Goal: Information Seeking & Learning: Find specific fact

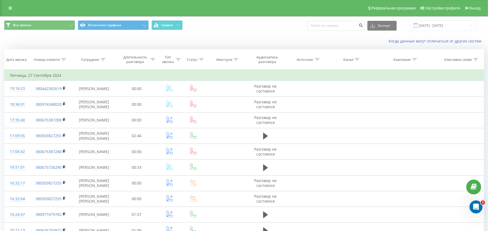
click at [418, 26] on span at bounding box center [415, 25] width 5 height 5
click at [436, 28] on input "[DATE] - [DATE]" at bounding box center [443, 25] width 66 height 11
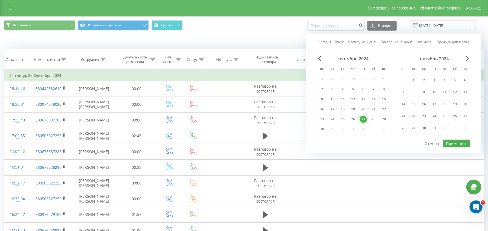
click at [328, 43] on link "Сегодня" at bounding box center [324, 41] width 13 height 5
click at [458, 142] on button "Применить" at bounding box center [456, 144] width 27 height 8
type input "[DATE] - [DATE]"
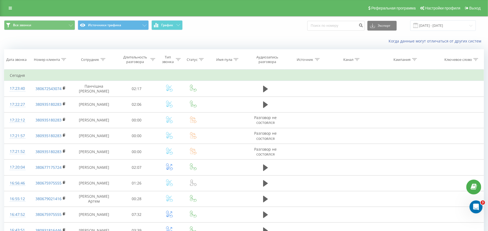
click at [62, 61] on icon at bounding box center [63, 59] width 5 height 3
click at [48, 99] on input "text" at bounding box center [51, 98] width 48 height 9
paste input "0675975555"
click button "OK" at bounding box center [62, 109] width 23 height 7
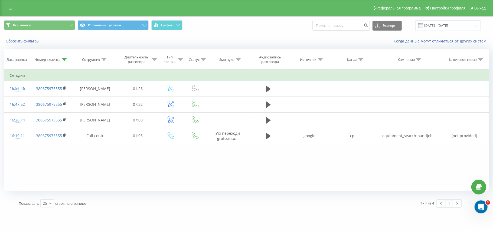
click at [65, 60] on icon at bounding box center [64, 59] width 5 height 3
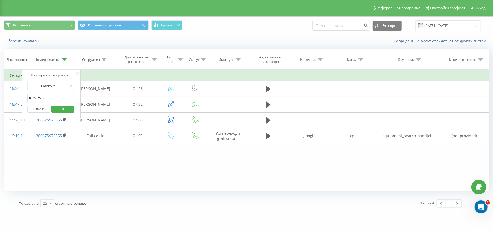
drag, startPoint x: 51, startPoint y: 95, endPoint x: 26, endPoint y: 94, distance: 25.0
click at [26, 94] on div "Фильтровать по условию Содержит 0675975555 Отмена OK" at bounding box center [51, 94] width 59 height 49
paste input "956478934"
click button "OK" at bounding box center [62, 109] width 23 height 7
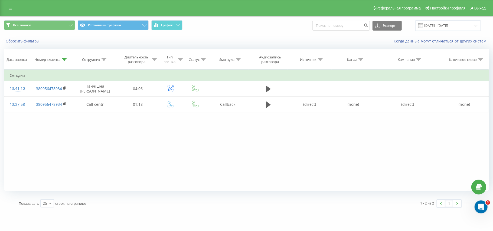
click at [64, 59] on icon at bounding box center [64, 59] width 5 height 3
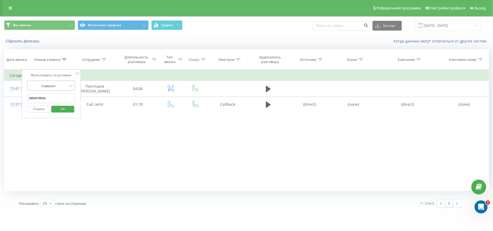
drag, startPoint x: 62, startPoint y: 99, endPoint x: 31, endPoint y: 91, distance: 32.3
click at [31, 91] on form "Содержит 0956478934 Отмена OK" at bounding box center [51, 98] width 48 height 35
type input "0"
paste input "0961074381"
click button "OK" at bounding box center [62, 109] width 23 height 7
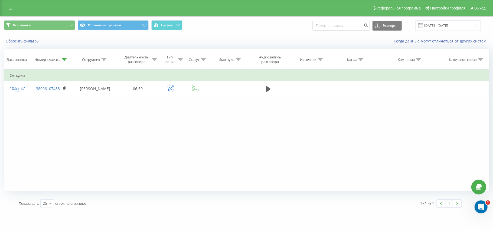
click at [65, 59] on icon at bounding box center [64, 59] width 5 height 3
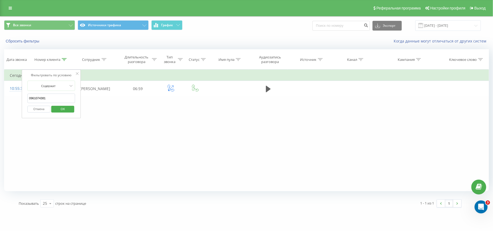
drag, startPoint x: 51, startPoint y: 103, endPoint x: 23, endPoint y: 98, distance: 29.2
click at [23, 98] on div "Фильтровать по условию Содержит 0961074381 Отмена OK" at bounding box center [51, 94] width 59 height 49
paste input "503422643"
click button "OK" at bounding box center [62, 109] width 23 height 7
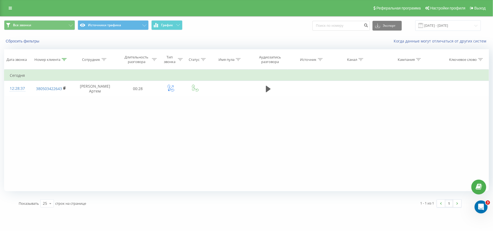
click at [63, 60] on icon at bounding box center [64, 59] width 5 height 3
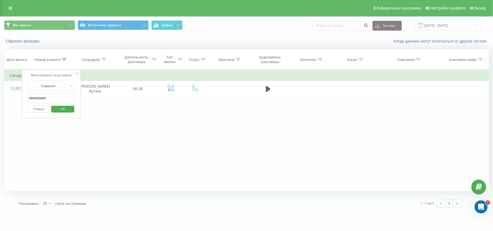
drag, startPoint x: 49, startPoint y: 98, endPoint x: 28, endPoint y: 98, distance: 20.9
click at [28, 98] on input "0503422643" at bounding box center [51, 98] width 48 height 9
paste input "979512930"
click button "OK" at bounding box center [62, 109] width 23 height 7
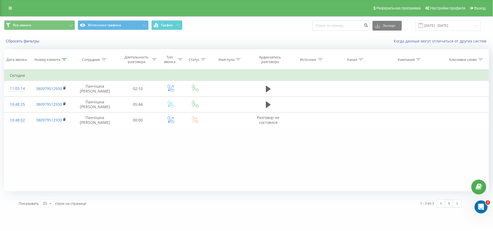
click at [63, 57] on div at bounding box center [64, 59] width 5 height 5
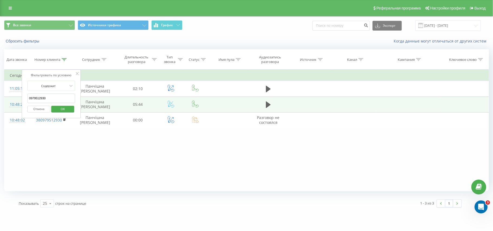
drag, startPoint x: 52, startPoint y: 99, endPoint x: 20, endPoint y: 99, distance: 32.2
click at [20, 99] on table "Фильтровать по условию Содержит 0979512930 Отмена OK Фильтровать по условию Сод…" at bounding box center [246, 99] width 485 height 59
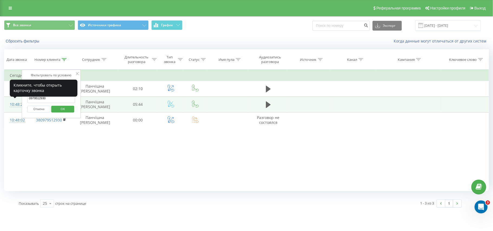
paste input "678586583"
click button "OK" at bounding box center [62, 109] width 23 height 7
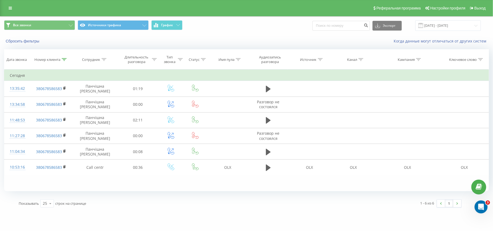
click at [63, 59] on icon at bounding box center [64, 59] width 5 height 3
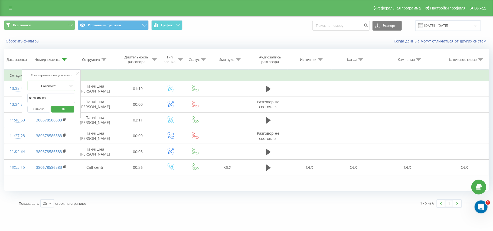
drag, startPoint x: 54, startPoint y: 99, endPoint x: 24, endPoint y: 101, distance: 30.4
click at [24, 101] on div "Фильтровать по условию Содержит 0678586583 Отмена OK" at bounding box center [51, 94] width 59 height 49
paste input "970373904"
click button "OK" at bounding box center [62, 109] width 23 height 7
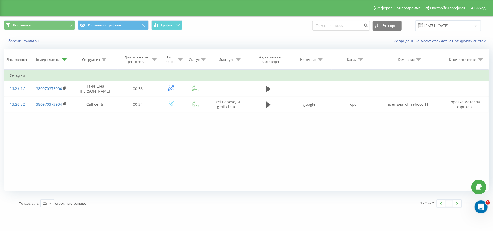
click at [62, 59] on icon at bounding box center [64, 59] width 5 height 3
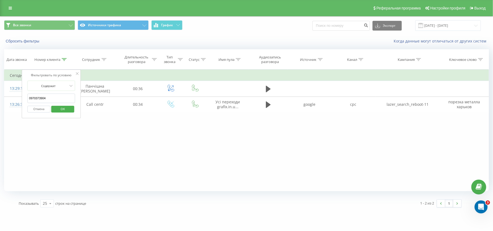
drag, startPoint x: 63, startPoint y: 99, endPoint x: 29, endPoint y: 97, distance: 33.9
click at [29, 97] on input "0970373904" at bounding box center [51, 98] width 48 height 9
paste input "677977705"
click at [62, 111] on span "OK" at bounding box center [62, 109] width 15 height 8
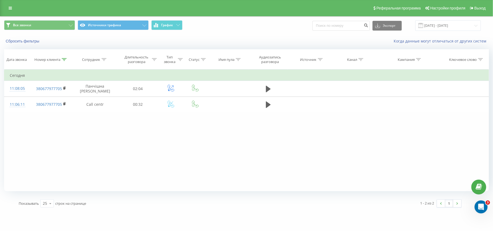
click at [62, 61] on div at bounding box center [64, 59] width 5 height 5
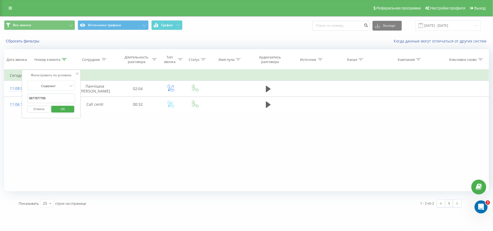
drag, startPoint x: 56, startPoint y: 98, endPoint x: 27, endPoint y: 97, distance: 29.3
click at [27, 97] on div "Фильтровать по условию Содержит 0677977705 Отмена OK" at bounding box center [51, 94] width 59 height 49
paste input "972615312"
click button "OK" at bounding box center [62, 109] width 23 height 7
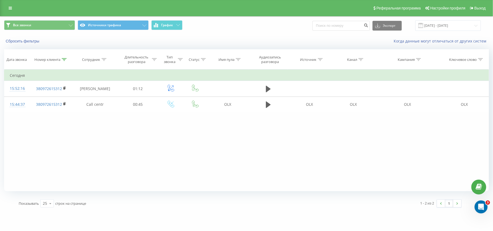
click at [67, 59] on div "Номер клиента" at bounding box center [51, 59] width 42 height 5
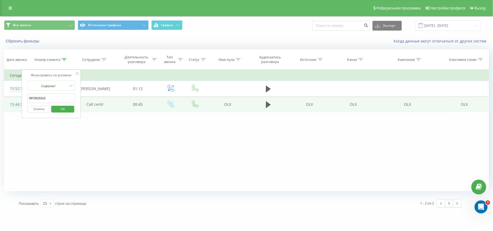
drag, startPoint x: 58, startPoint y: 103, endPoint x: 14, endPoint y: 102, distance: 44.5
click at [14, 102] on table "Фильтровать по условию Содержит 0972615312 Отмена OK Фильтровать по условию Сод…" at bounding box center [246, 91] width 485 height 43
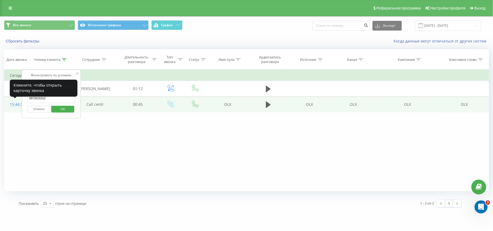
paste input "679710026"
click button "OK" at bounding box center [62, 109] width 23 height 7
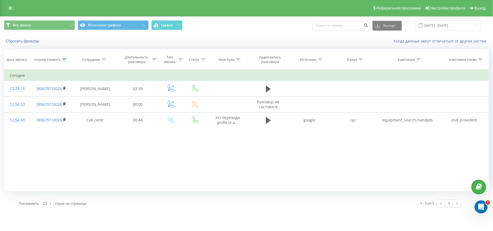
click at [62, 59] on icon at bounding box center [64, 59] width 5 height 3
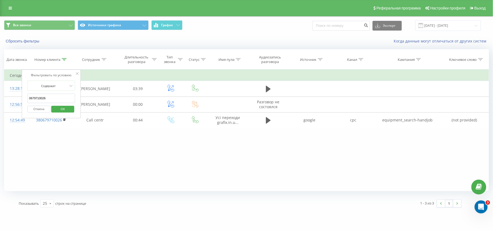
drag, startPoint x: 50, startPoint y: 98, endPoint x: 27, endPoint y: 96, distance: 23.3
click at [27, 96] on div "Фильтровать по условию Содержит 0679710026 Отмена OK" at bounding box center [51, 94] width 59 height 49
paste input "84049908"
type input "0684049908"
click button "OK" at bounding box center [62, 109] width 23 height 7
